Goal: Task Accomplishment & Management: Use online tool/utility

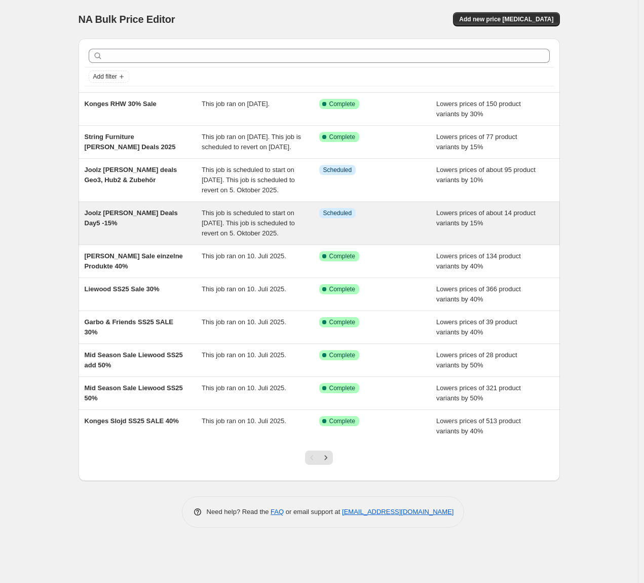
click at [113, 227] on span "Joolz [PERSON_NAME] Deals Day5 -15%" at bounding box center [131, 218] width 93 height 18
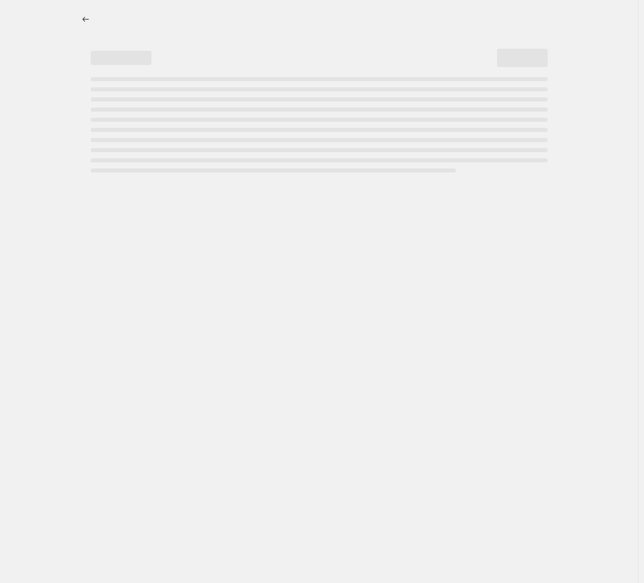
select select "percentage"
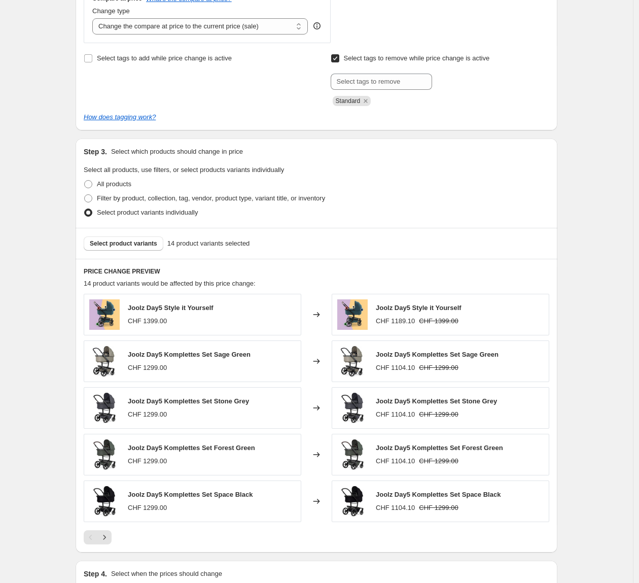
scroll to position [522, 0]
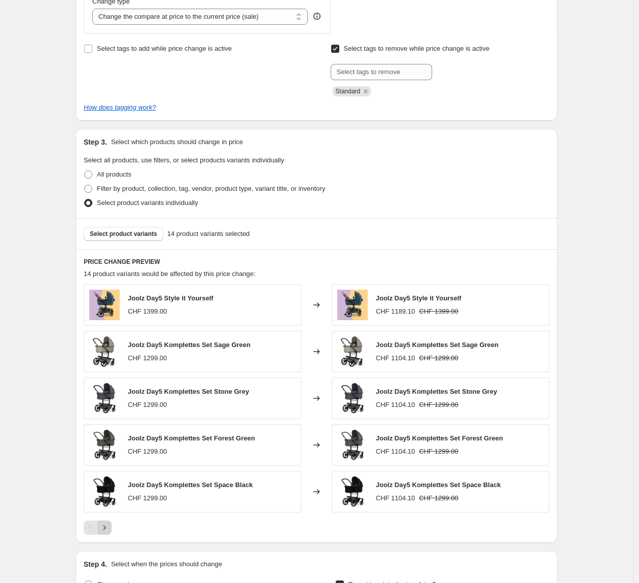
click at [112, 526] on button "Next" at bounding box center [104, 527] width 14 height 14
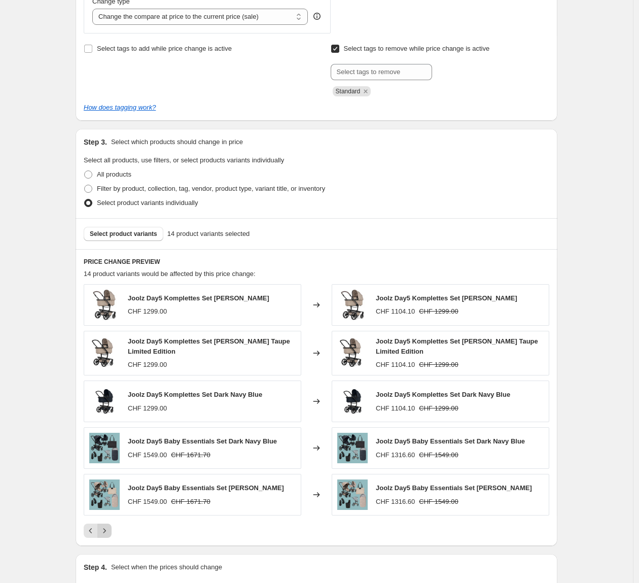
click at [112, 525] on button "Next" at bounding box center [104, 530] width 14 height 14
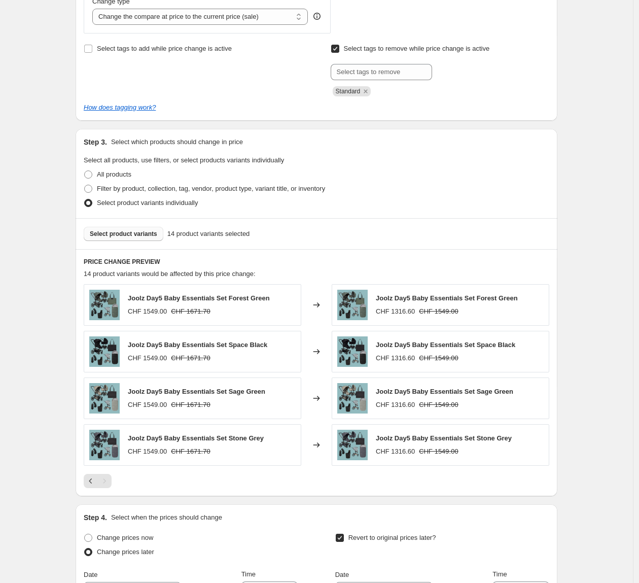
click at [143, 232] on span "Select product variants" at bounding box center [123, 234] width 67 height 8
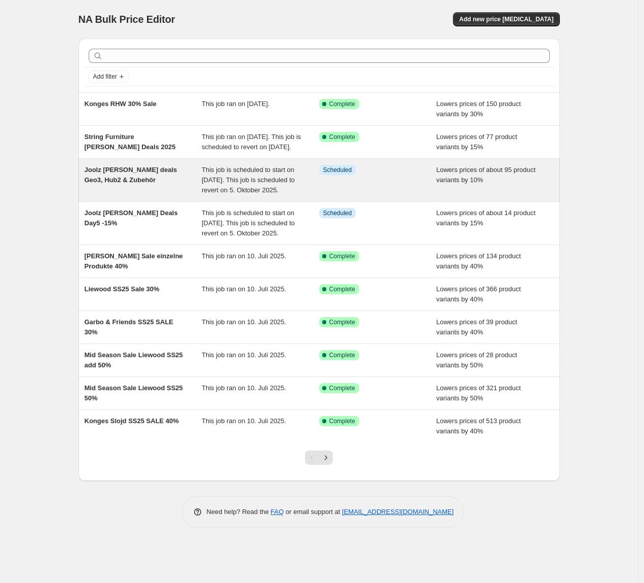
click at [112, 184] on span "Joolz [PERSON_NAME] deals Geo3, Hub2 & Zubehör" at bounding box center [131, 175] width 93 height 18
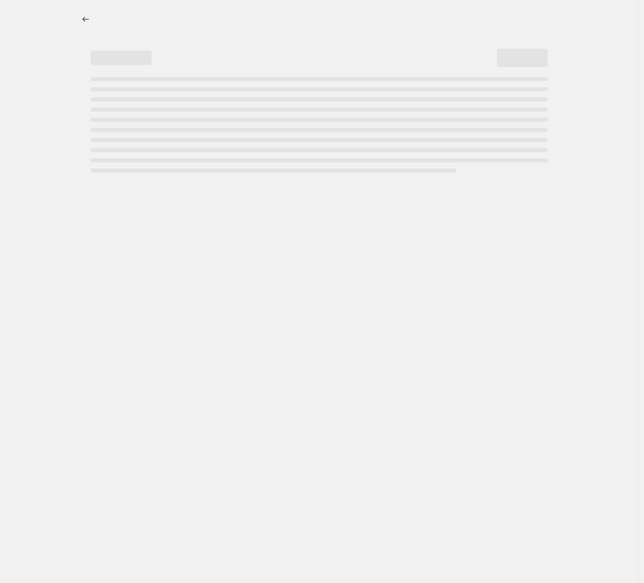
select select "percentage"
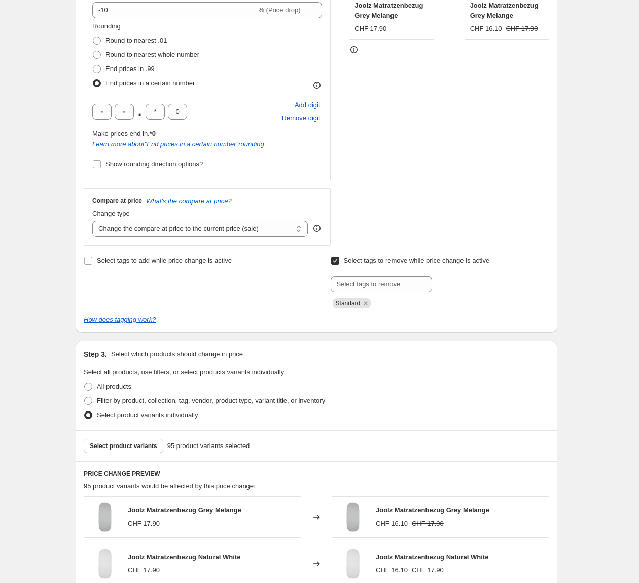
scroll to position [502, 0]
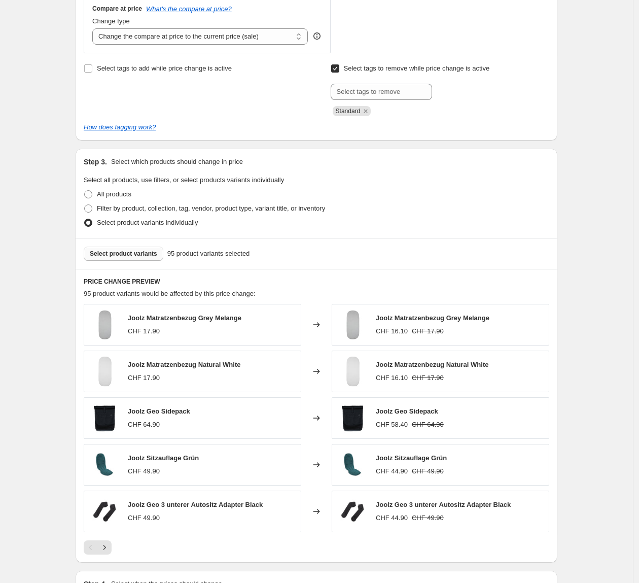
click at [111, 256] on span "Select product variants" at bounding box center [123, 253] width 67 height 8
click at [132, 254] on span "Select product variants" at bounding box center [123, 253] width 67 height 8
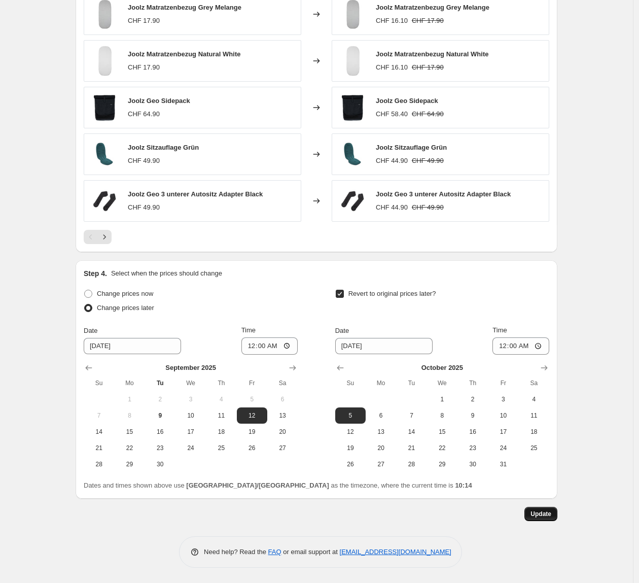
click at [552, 518] on button "Update" at bounding box center [540, 514] width 33 height 14
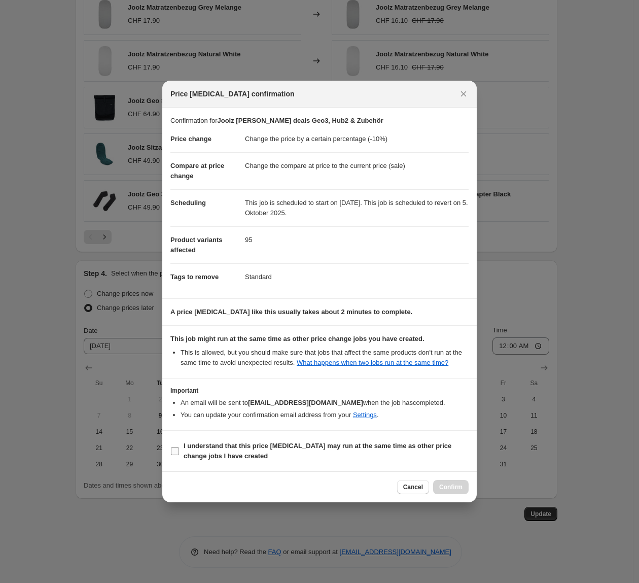
drag, startPoint x: 176, startPoint y: 455, endPoint x: 200, endPoint y: 458, distance: 23.5
click at [177, 455] on input "I understand that this price [MEDICAL_DATA] may run at the same time as other p…" at bounding box center [175, 451] width 8 height 8
checkbox input "true"
drag, startPoint x: 448, startPoint y: 490, endPoint x: 474, endPoint y: 494, distance: 26.7
click at [448, 491] on span "Confirm" at bounding box center [450, 487] width 23 height 8
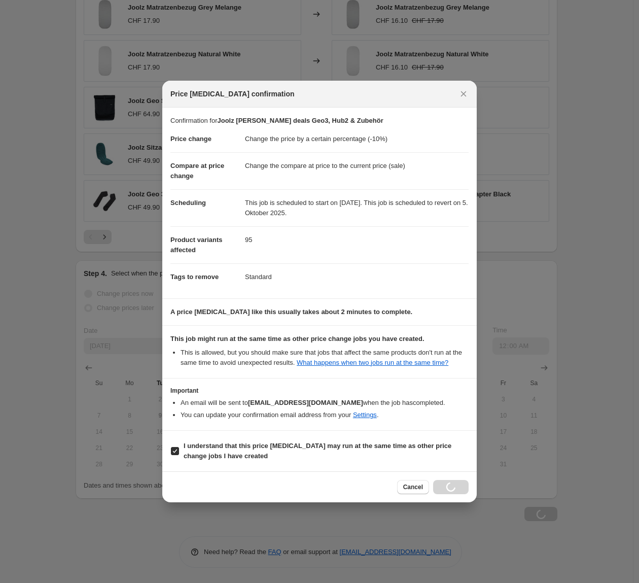
scroll to position [813, 0]
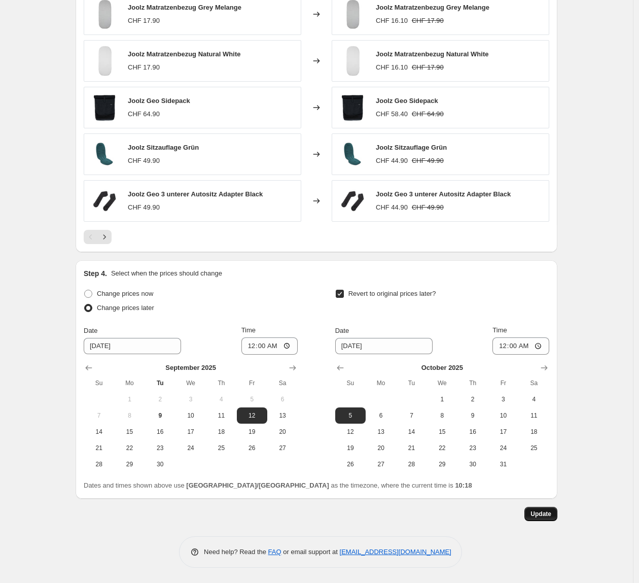
click at [544, 512] on span "Update" at bounding box center [540, 514] width 21 height 8
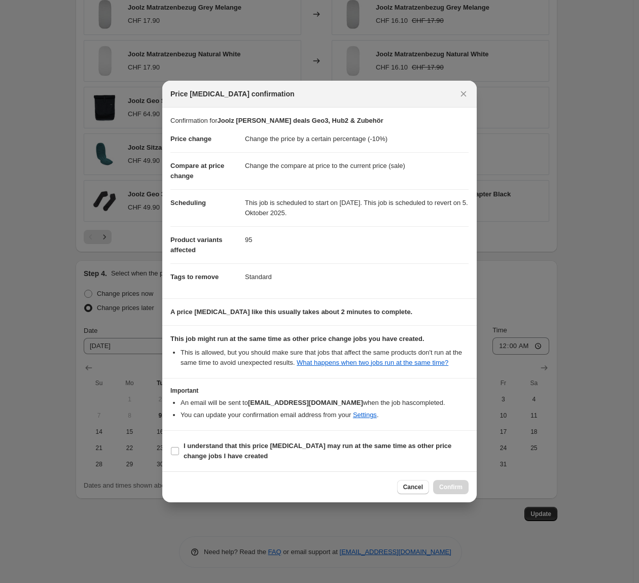
drag, startPoint x: 176, startPoint y: 458, endPoint x: 326, endPoint y: 488, distance: 152.4
click at [176, 455] on input "I understand that this price [MEDICAL_DATA] may run at the same time as other p…" at bounding box center [175, 451] width 8 height 8
checkbox input "true"
click at [444, 490] on span "Confirm" at bounding box center [450, 487] width 23 height 8
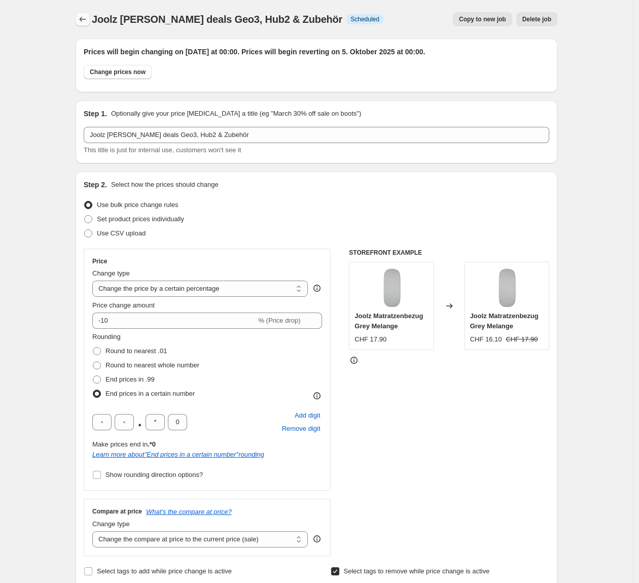
click at [84, 22] on icon "Price change jobs" at bounding box center [83, 19] width 10 height 10
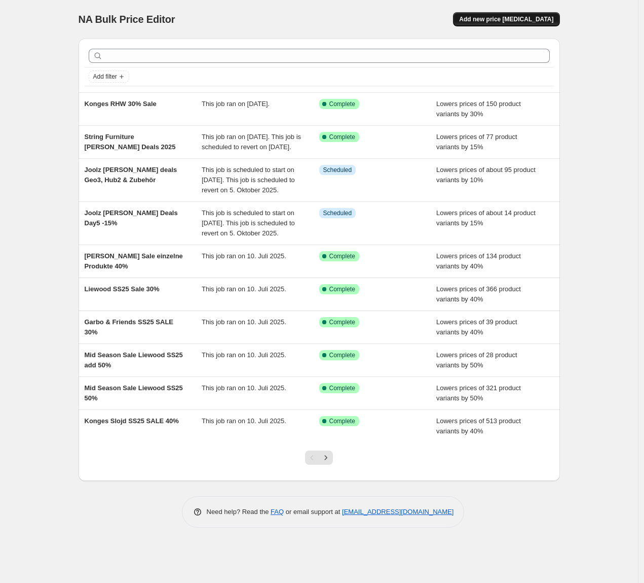
click at [535, 20] on span "Add new price [MEDICAL_DATA]" at bounding box center [506, 19] width 94 height 8
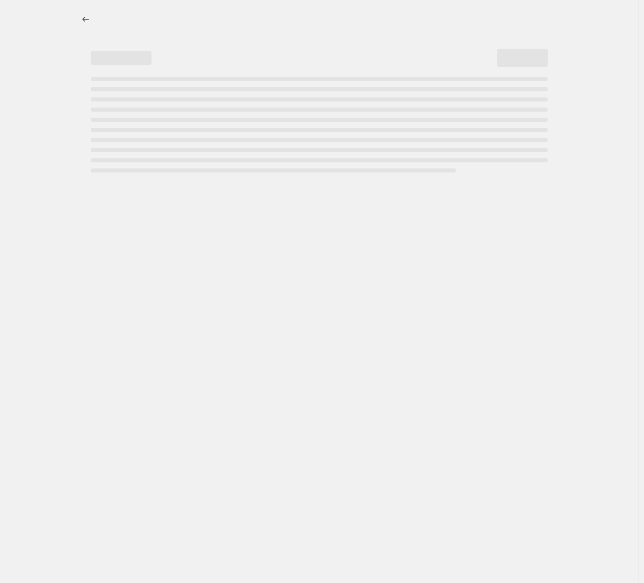
select select "percentage"
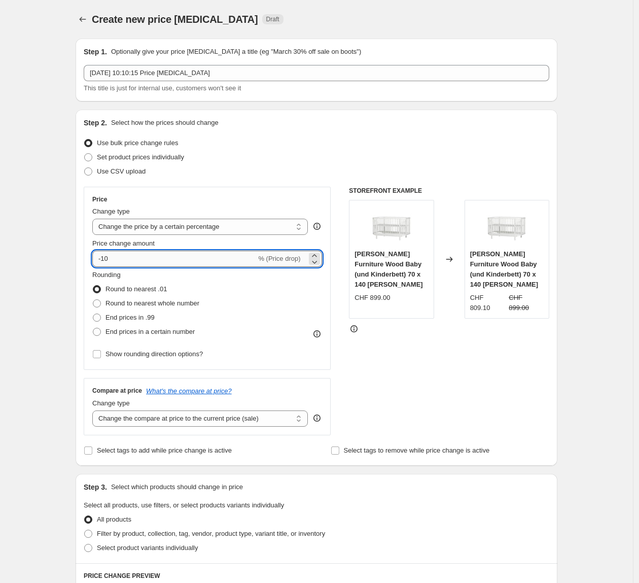
drag, startPoint x: 123, startPoint y: 260, endPoint x: 136, endPoint y: 261, distance: 13.2
click at [124, 260] on input "-10" at bounding box center [174, 258] width 164 height 16
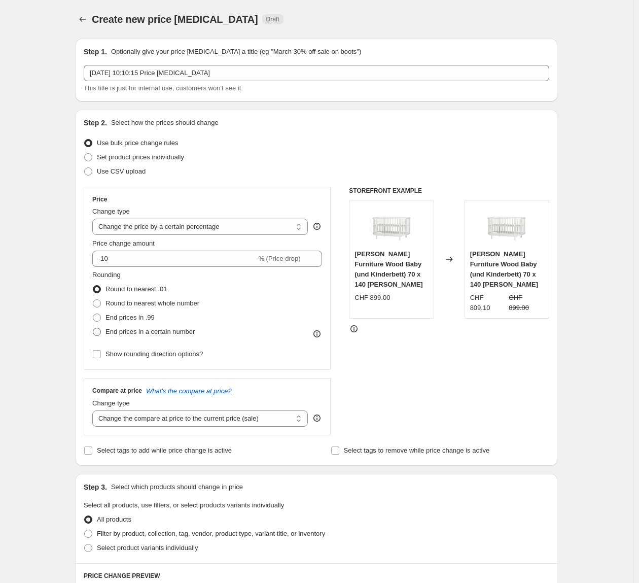
click at [101, 333] on span at bounding box center [97, 332] width 8 height 8
click at [93, 328] on input "End prices in a certain number" at bounding box center [93, 328] width 1 height 1
radio input "true"
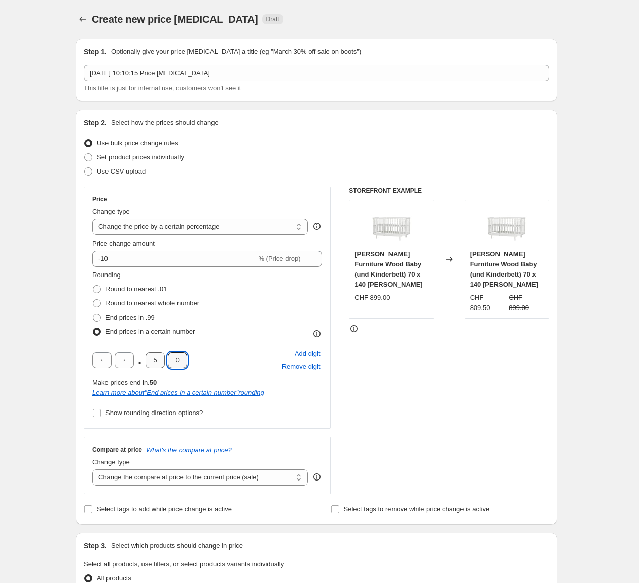
drag, startPoint x: 183, startPoint y: 362, endPoint x: 161, endPoint y: 360, distance: 21.9
click at [182, 362] on input "0" at bounding box center [177, 360] width 19 height 16
click at [160, 360] on input "5" at bounding box center [155, 360] width 19 height 16
click at [222, 364] on div ". 0 Add digit Remove digit" at bounding box center [207, 360] width 230 height 26
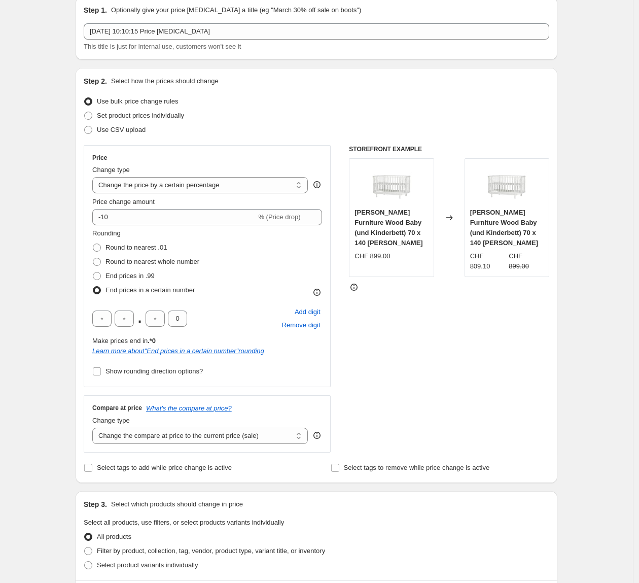
scroll to position [42, 0]
click at [339, 470] on input "Select tags to remove while price change is active" at bounding box center [335, 467] width 8 height 8
checkbox input "true"
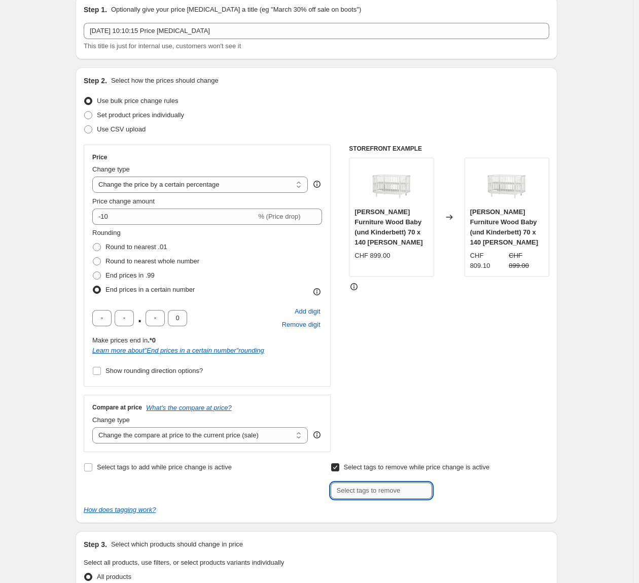
click at [357, 488] on input "text" at bounding box center [381, 490] width 101 height 16
type input "Standard"
click at [331, 67] on button "Submit" at bounding box center [345, 72] width 29 height 11
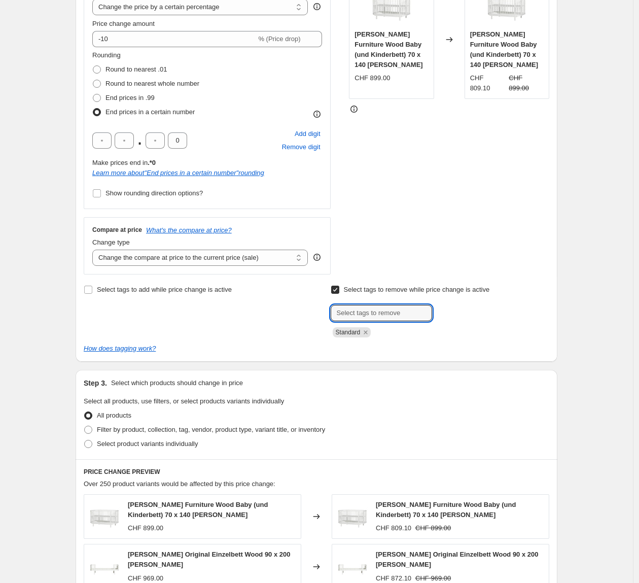
scroll to position [232, 0]
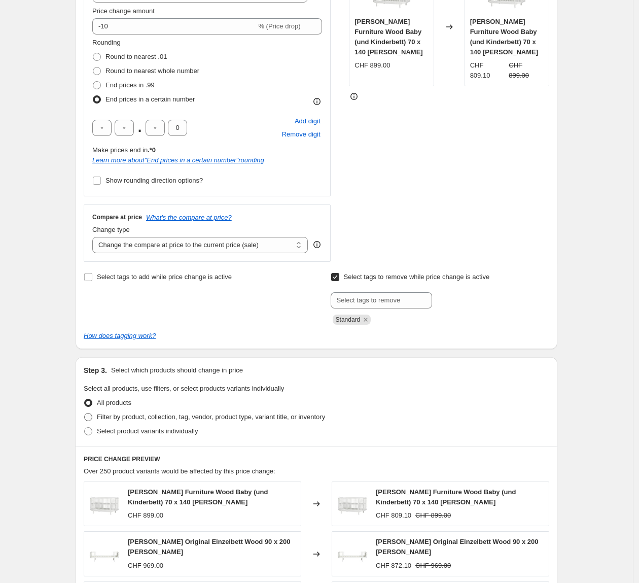
click at [99, 416] on span "Filter by product, collection, tag, vendor, product type, variant title, or inv…" at bounding box center [211, 417] width 228 height 8
click at [85, 413] on input "Filter by product, collection, tag, vendor, product type, variant title, or inv…" at bounding box center [84, 413] width 1 height 1
radio input "true"
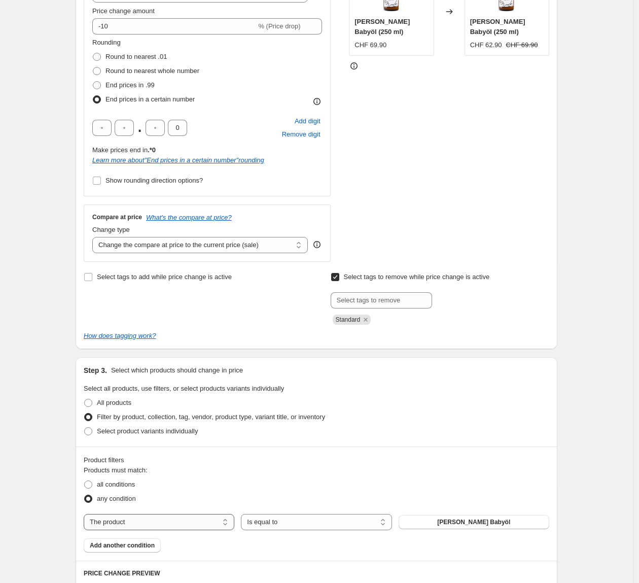
click at [170, 522] on select "The product The product's collection The product's tag The product's vendor The…" at bounding box center [159, 522] width 151 height 16
select select "collection"
click at [429, 524] on button "1.- CHF shipping" at bounding box center [474, 522] width 151 height 14
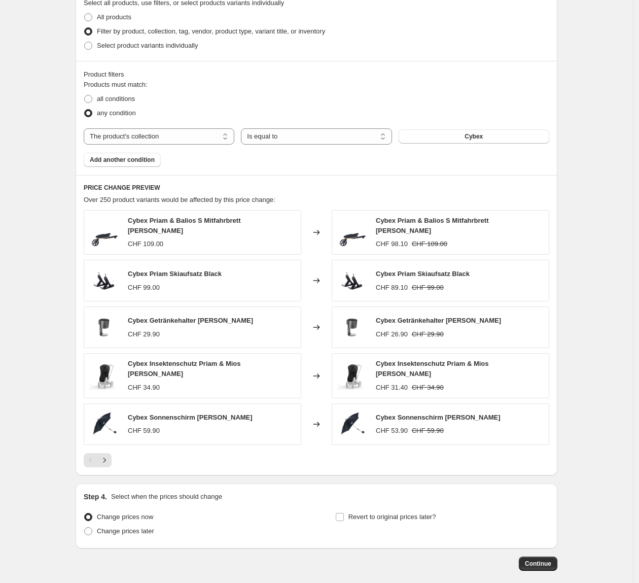
scroll to position [646, 0]
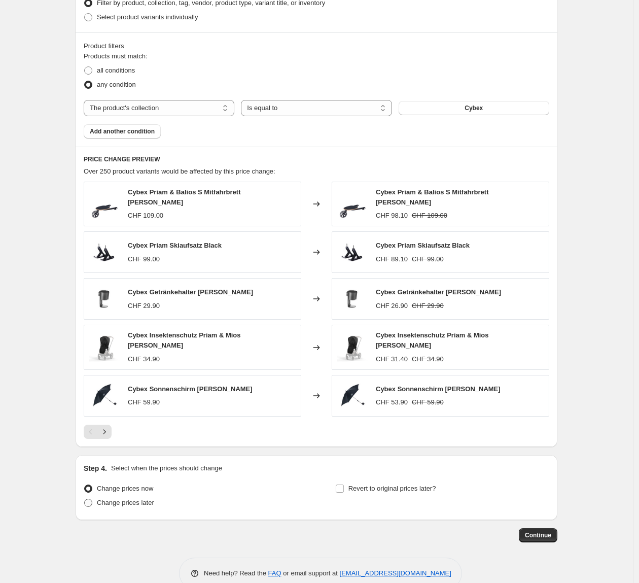
drag, startPoint x: 97, startPoint y: 500, endPoint x: 109, endPoint y: 501, distance: 11.7
click at [97, 500] on label "Change prices later" at bounding box center [119, 502] width 70 height 14
click at [85, 499] on input "Change prices later" at bounding box center [84, 498] width 1 height 1
radio input "true"
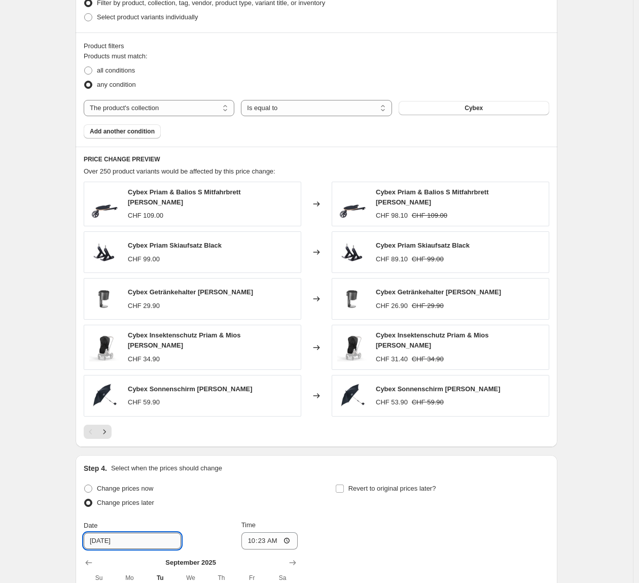
drag, startPoint x: 140, startPoint y: 537, endPoint x: 153, endPoint y: 536, distance: 12.7
click at [140, 537] on input "[DATE]" at bounding box center [132, 540] width 97 height 16
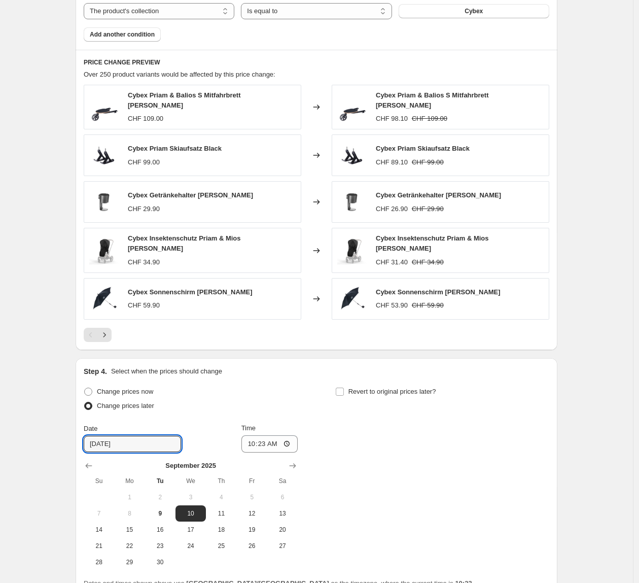
scroll to position [776, 0]
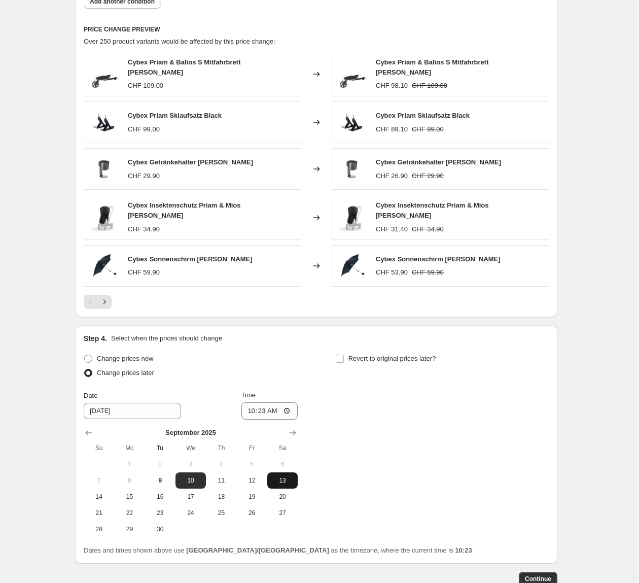
click at [284, 476] on span "13" at bounding box center [282, 480] width 22 height 8
type input "[DATE]"
drag, startPoint x: 265, startPoint y: 407, endPoint x: 272, endPoint y: 410, distance: 7.5
click at [266, 407] on input "10:23" at bounding box center [269, 410] width 57 height 17
type input "00:00"
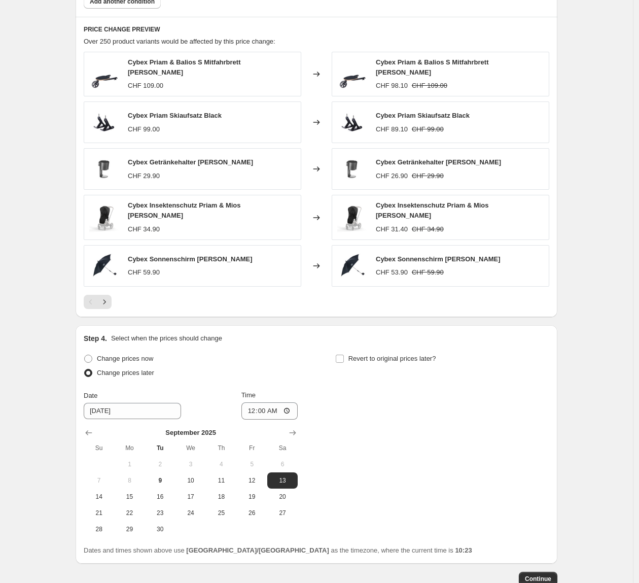
drag, startPoint x: 346, startPoint y: 350, endPoint x: 360, endPoint y: 366, distance: 20.8
click at [344, 354] on input "Revert to original prices later?" at bounding box center [340, 358] width 8 height 8
checkbox input "true"
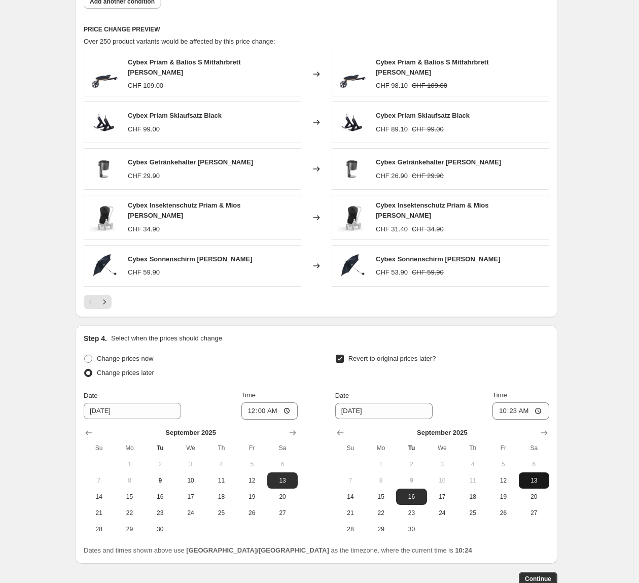
click at [533, 476] on span "13" at bounding box center [534, 480] width 22 height 8
type input "[DATE]"
click at [519, 406] on input "10:23" at bounding box center [520, 410] width 57 height 17
type input "23:59"
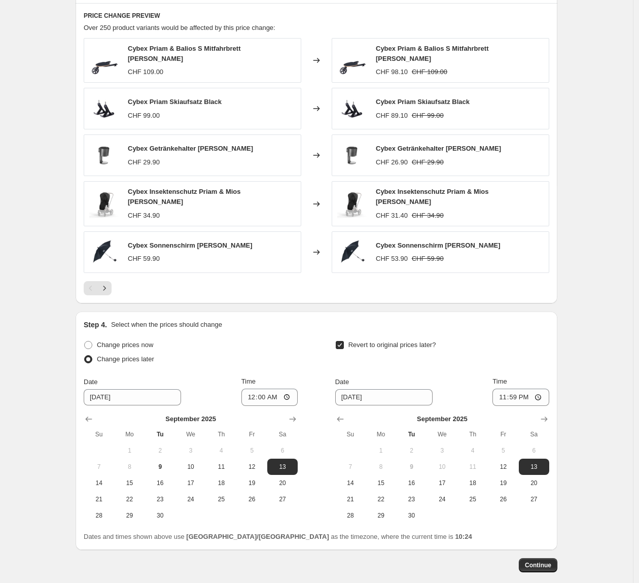
scroll to position [793, 0]
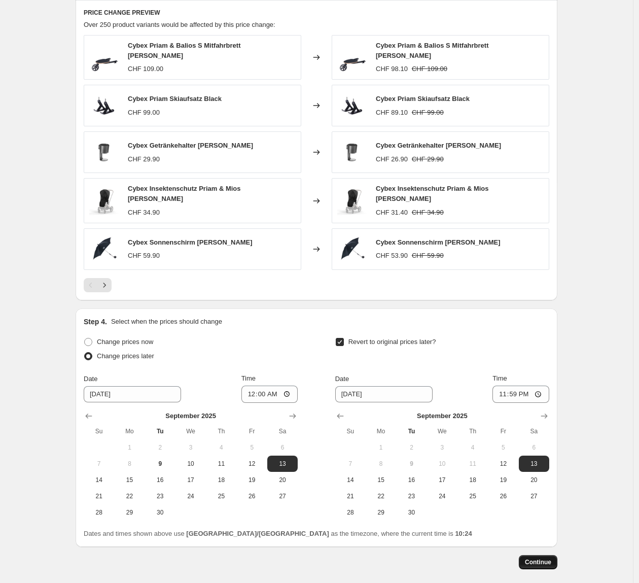
click at [540, 558] on span "Continue" at bounding box center [538, 562] width 26 height 8
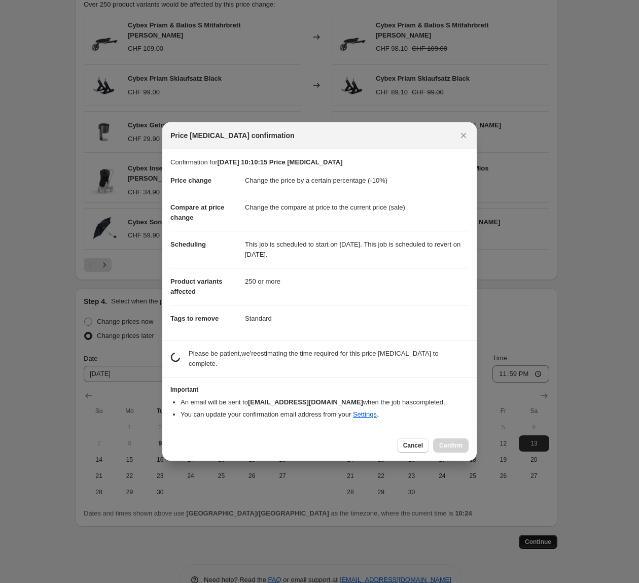
scroll to position [0, 0]
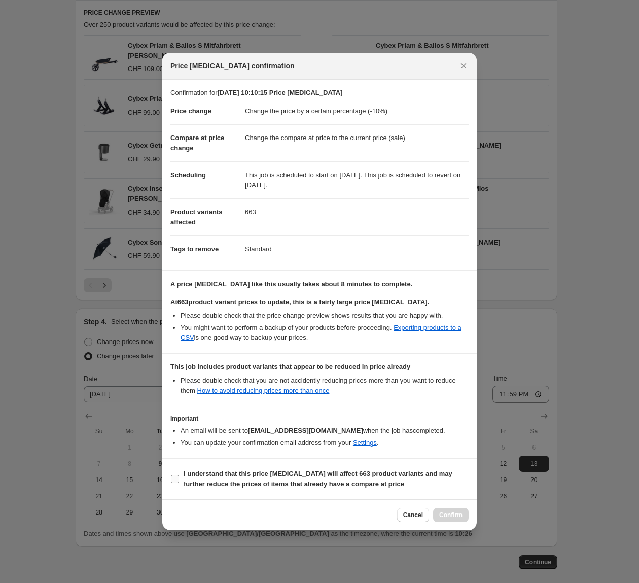
click at [186, 474] on b "I understand that this price [MEDICAL_DATA] will affect 663 product variants an…" at bounding box center [318, 479] width 269 height 18
click at [179, 475] on input "I understand that this price [MEDICAL_DATA] will affect 663 product variants an…" at bounding box center [175, 479] width 8 height 8
checkbox input "true"
click at [456, 513] on span "Confirm" at bounding box center [450, 515] width 23 height 8
